Goal: Task Accomplishment & Management: Complete application form

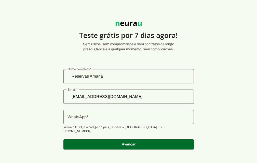
scroll to position [3, 0]
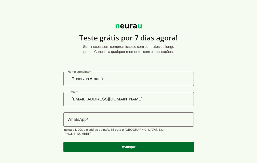
click at [136, 28] on img at bounding box center [128, 26] width 31 height 10
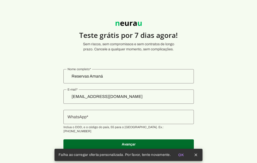
scroll to position [3, 0]
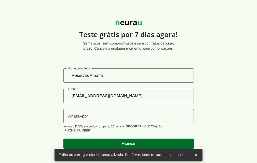
click at [193, 104] on section "Teste grátis por 7 dias agora! Sem riscos, sem compromissos e sem contratos de …" at bounding box center [128, 82] width 257 height 146
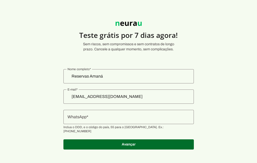
scroll to position [3, 0]
